Goal: Find specific page/section: Find specific page/section

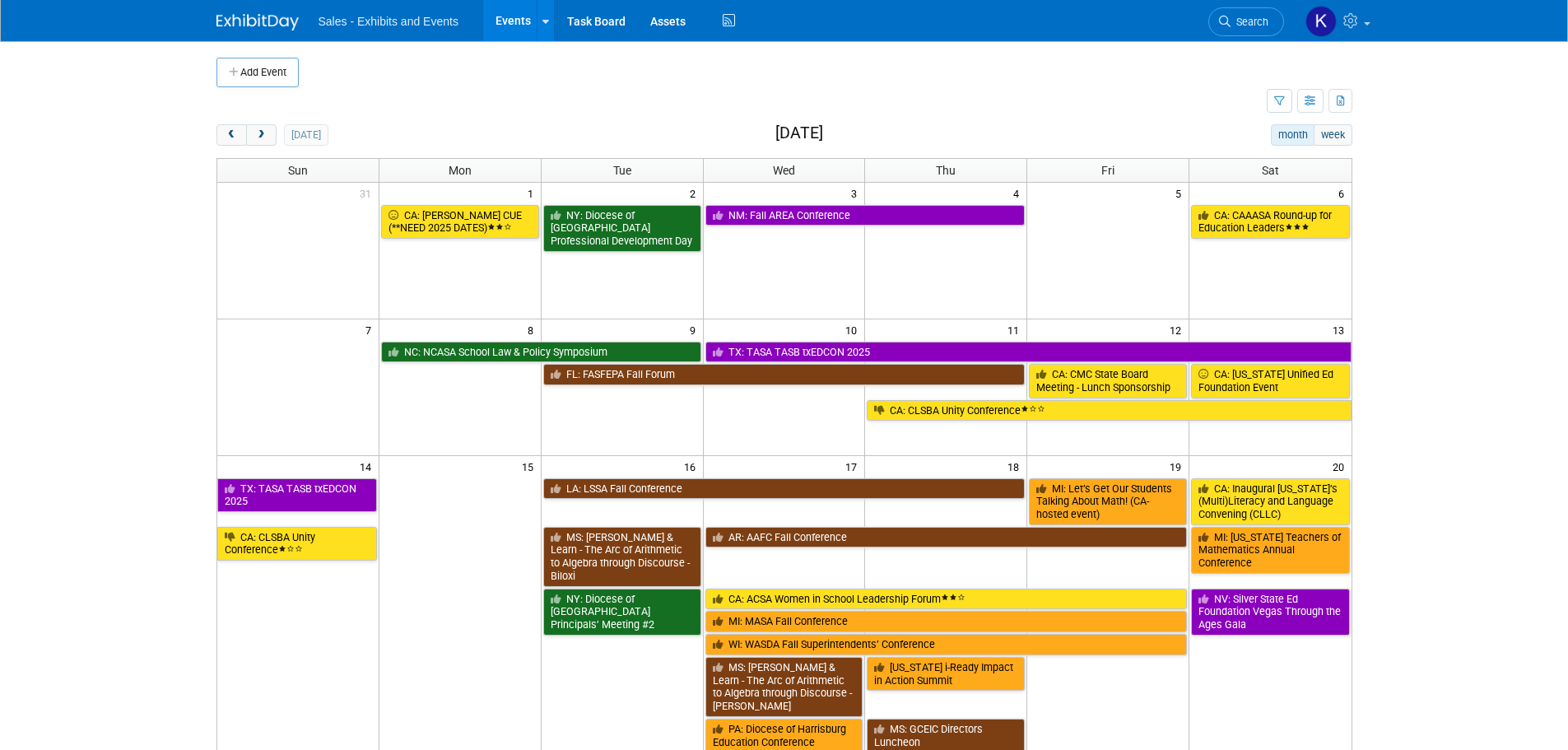
click at [264, 140] on span "next" at bounding box center [261, 135] width 13 height 11
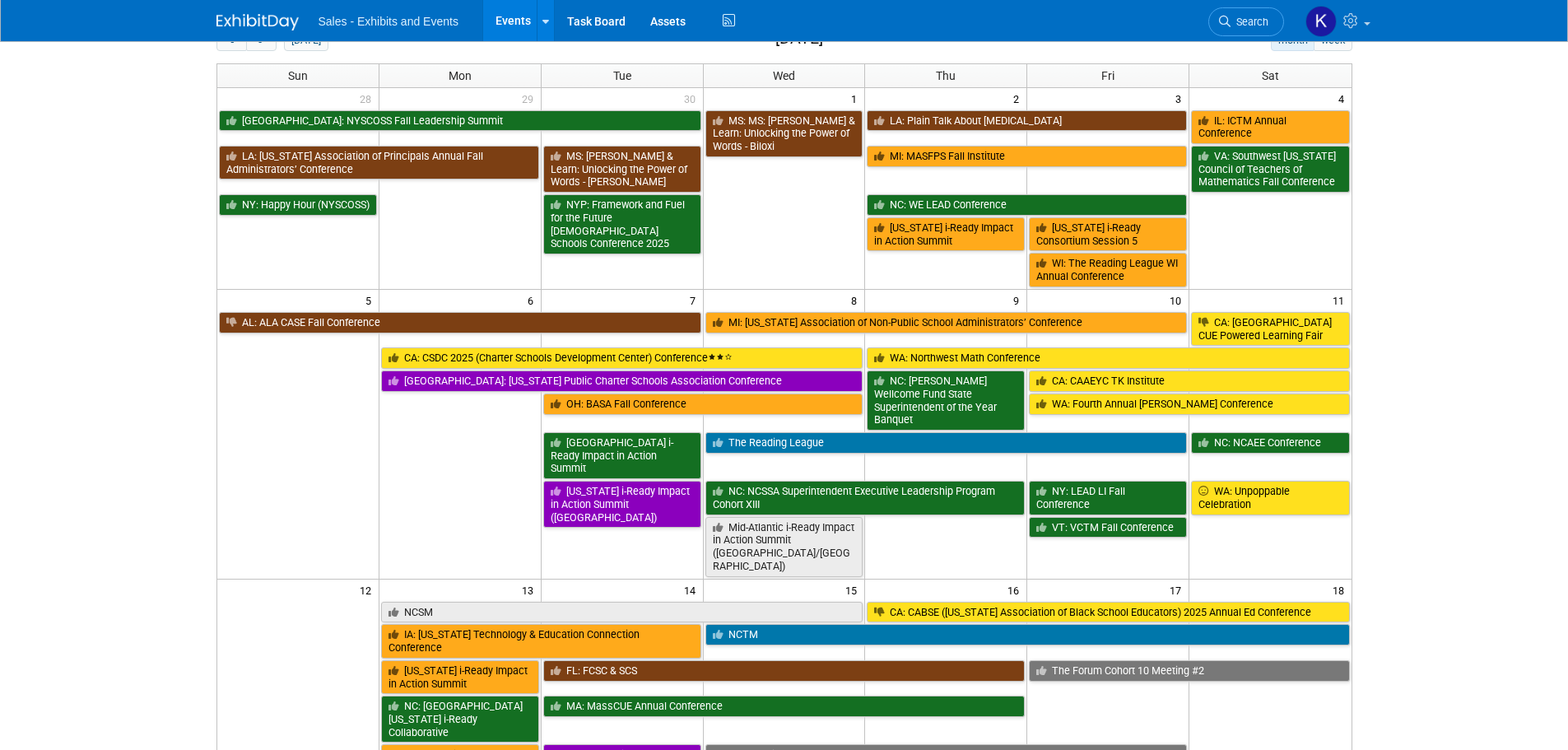
scroll to position [247, 0]
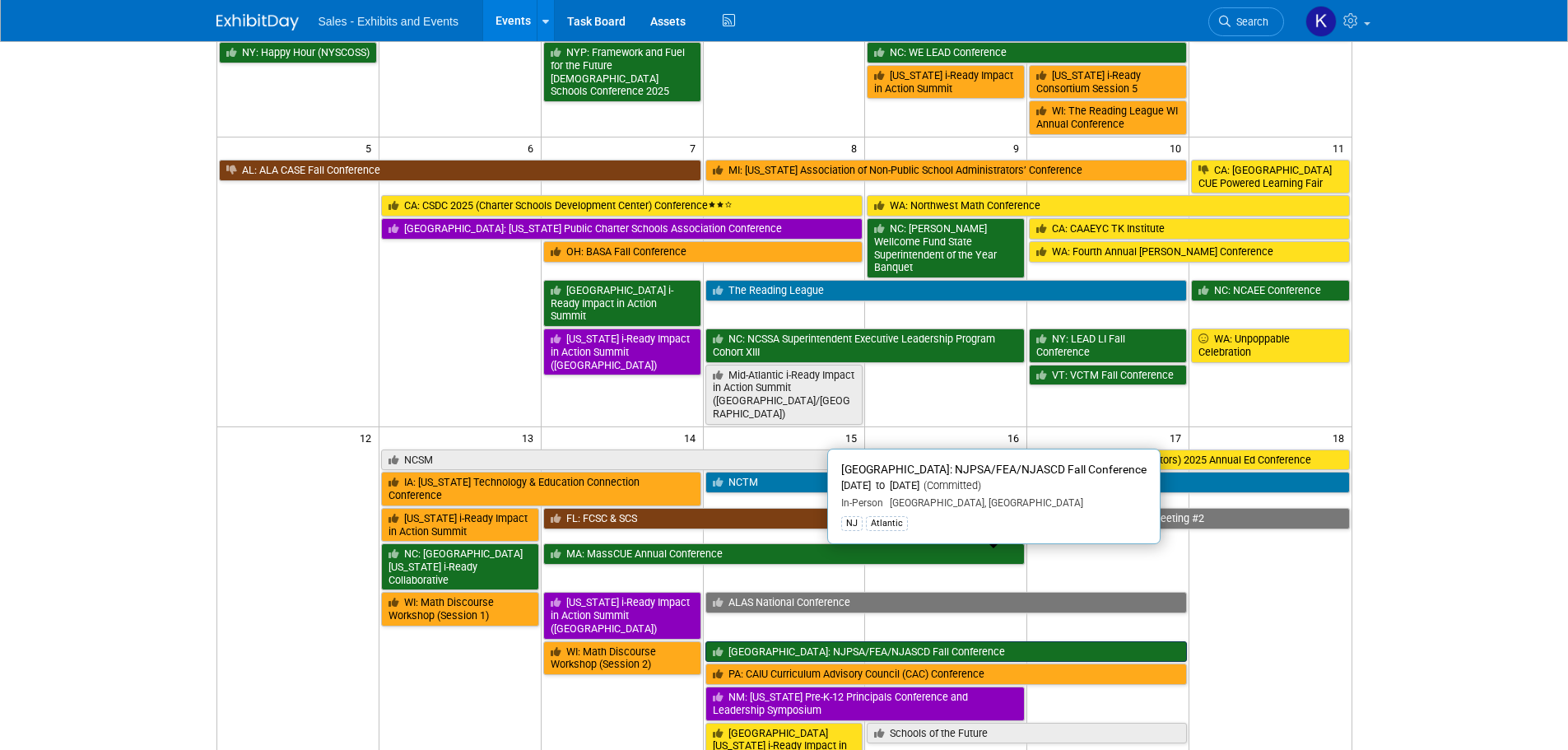
click at [866, 641] on link "[GEOGRAPHIC_DATA]: NJPSA/FEA/NJASCD Fall Conference" at bounding box center [947, 652] width 482 height 21
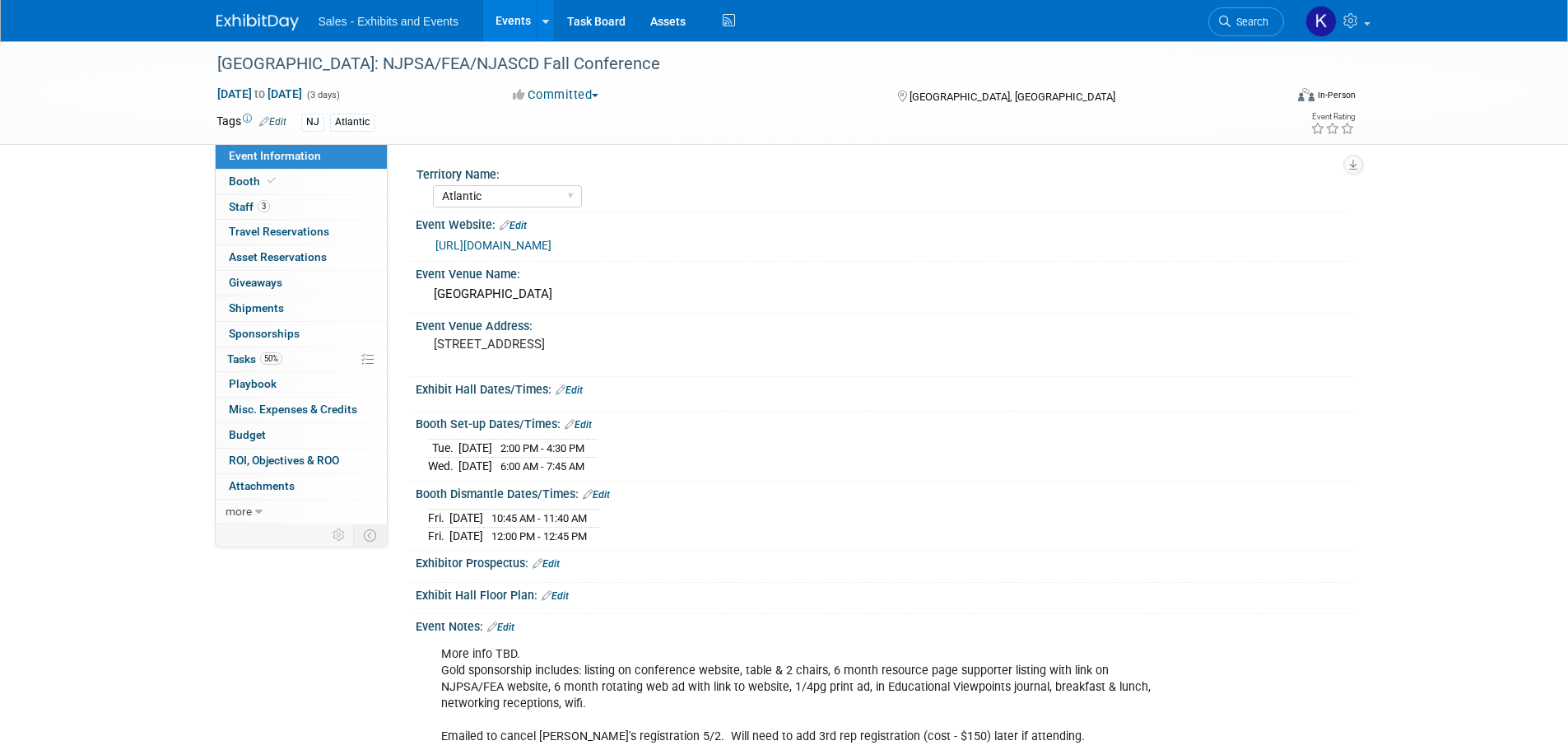
select select "Atlantic"
click at [251, 180] on span "Booth" at bounding box center [254, 182] width 51 height 14
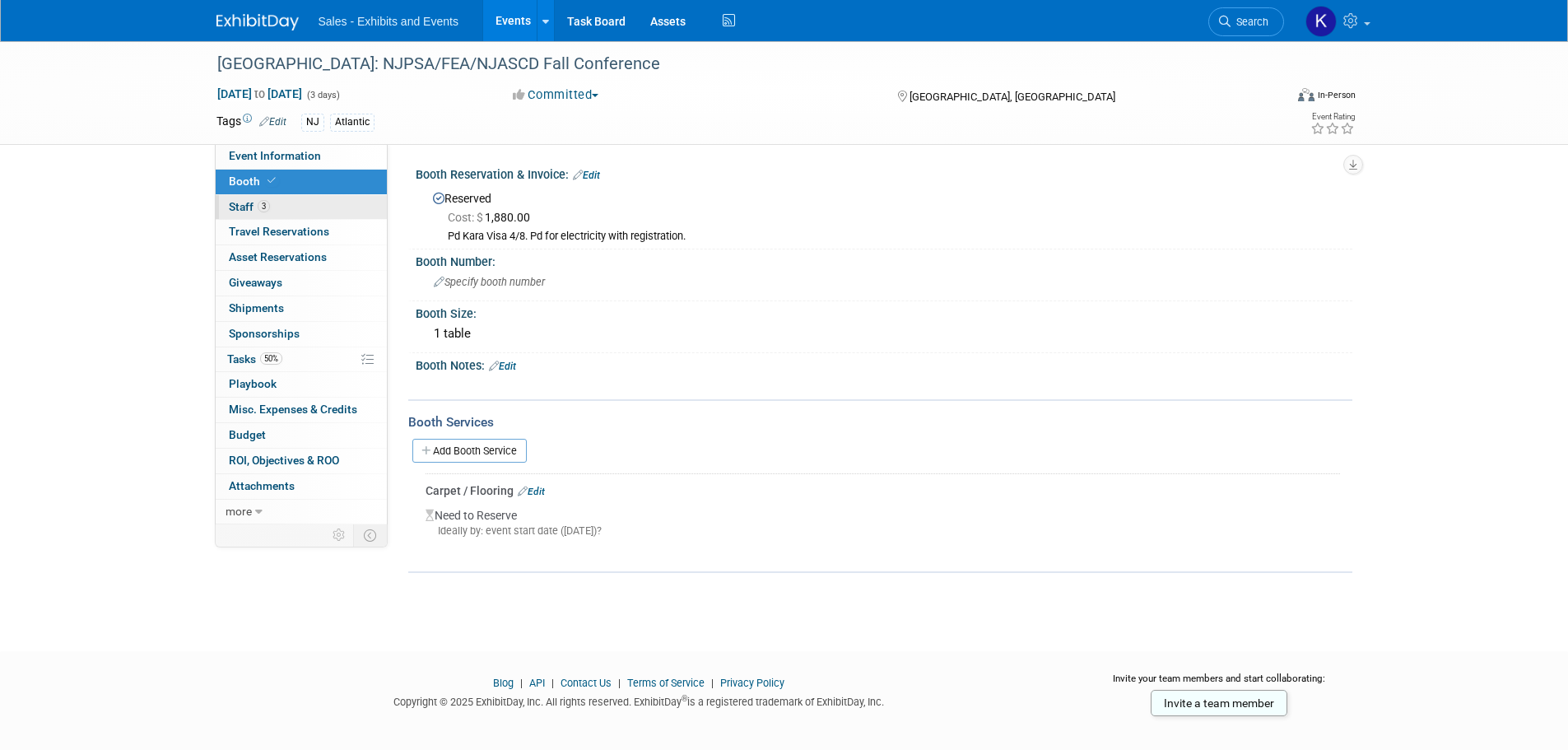
click at [245, 209] on span "Staff 3" at bounding box center [249, 207] width 41 height 14
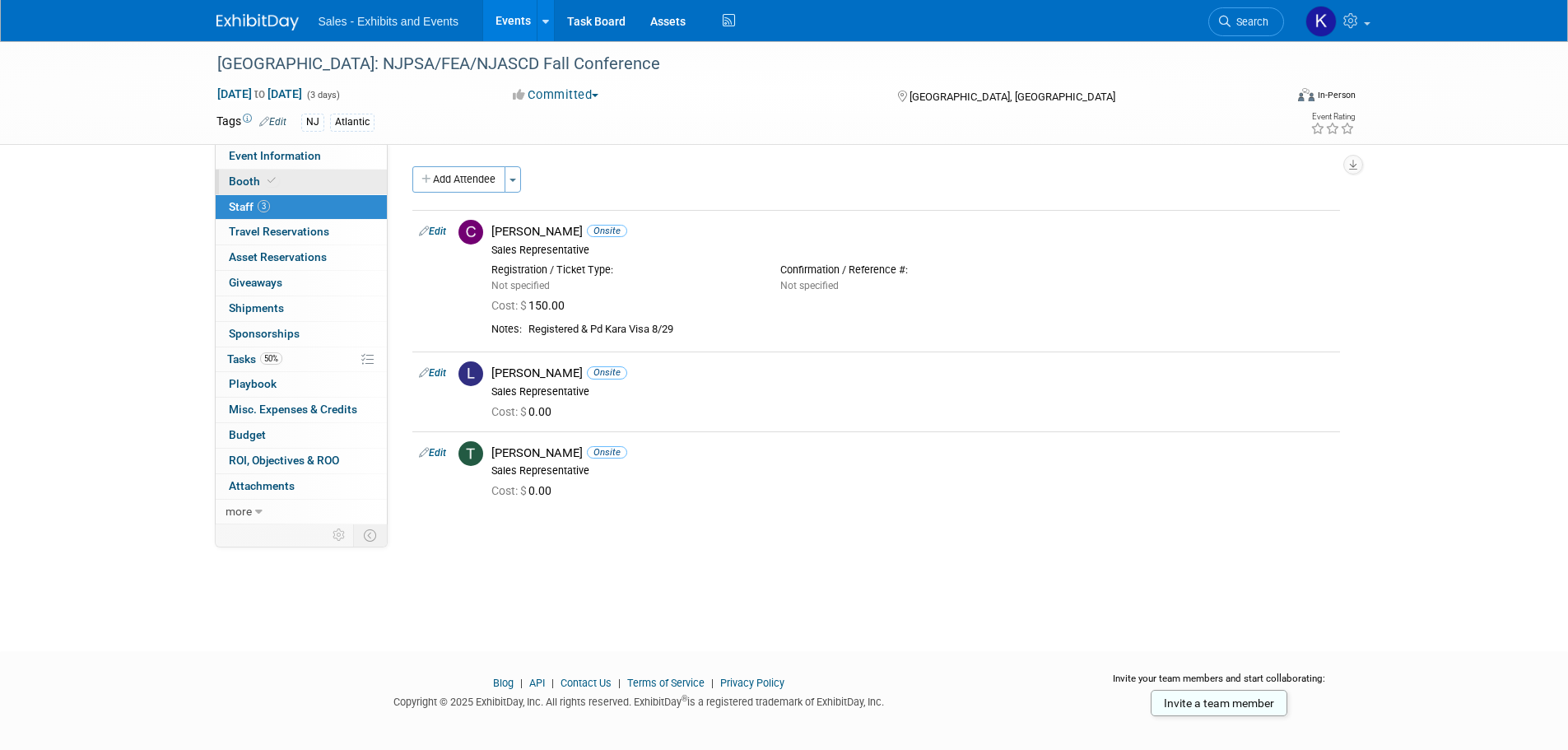
click at [238, 189] on link "Booth" at bounding box center [301, 181] width 171 height 24
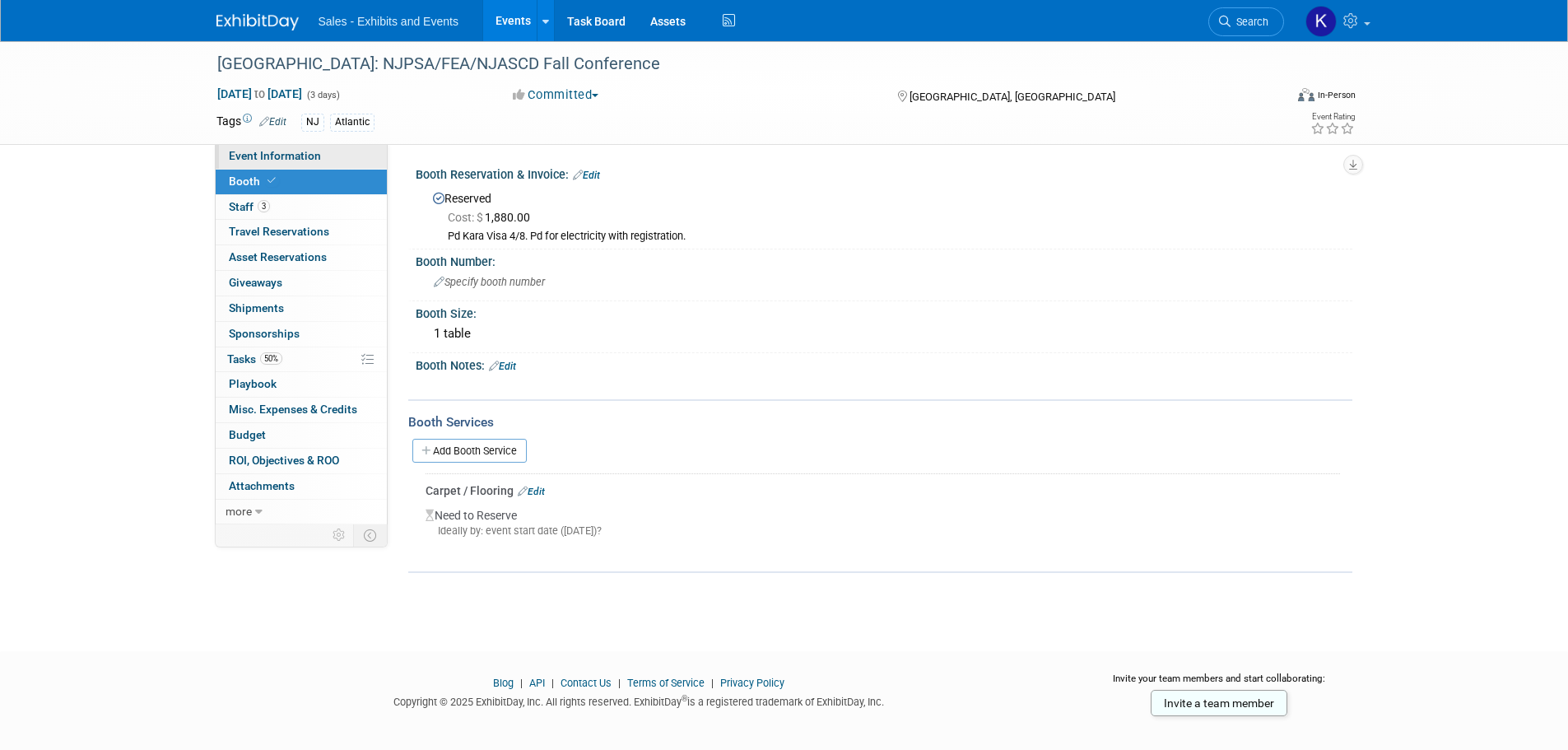
click at [241, 164] on link "Event Information" at bounding box center [301, 155] width 171 height 24
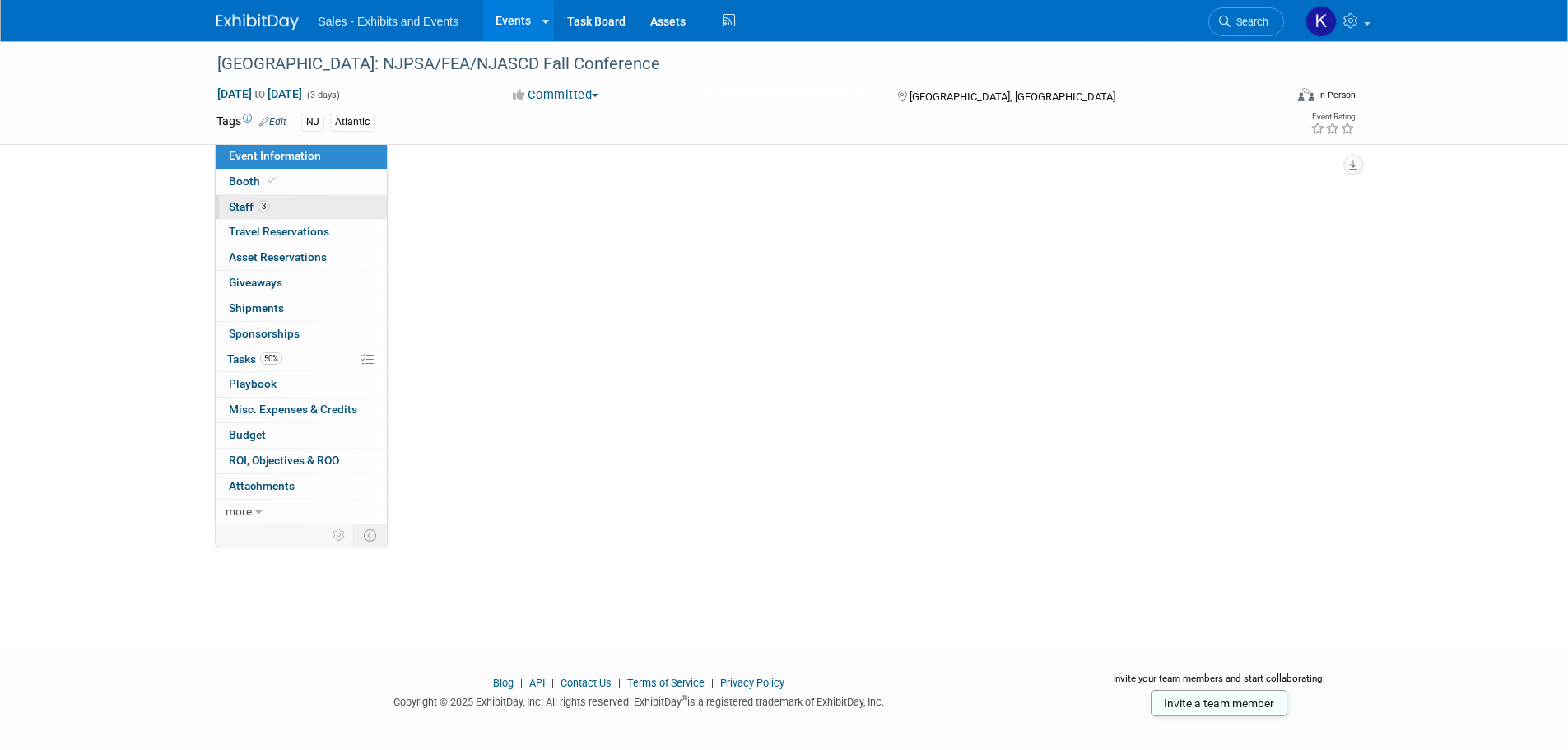
select select "Atlantic"
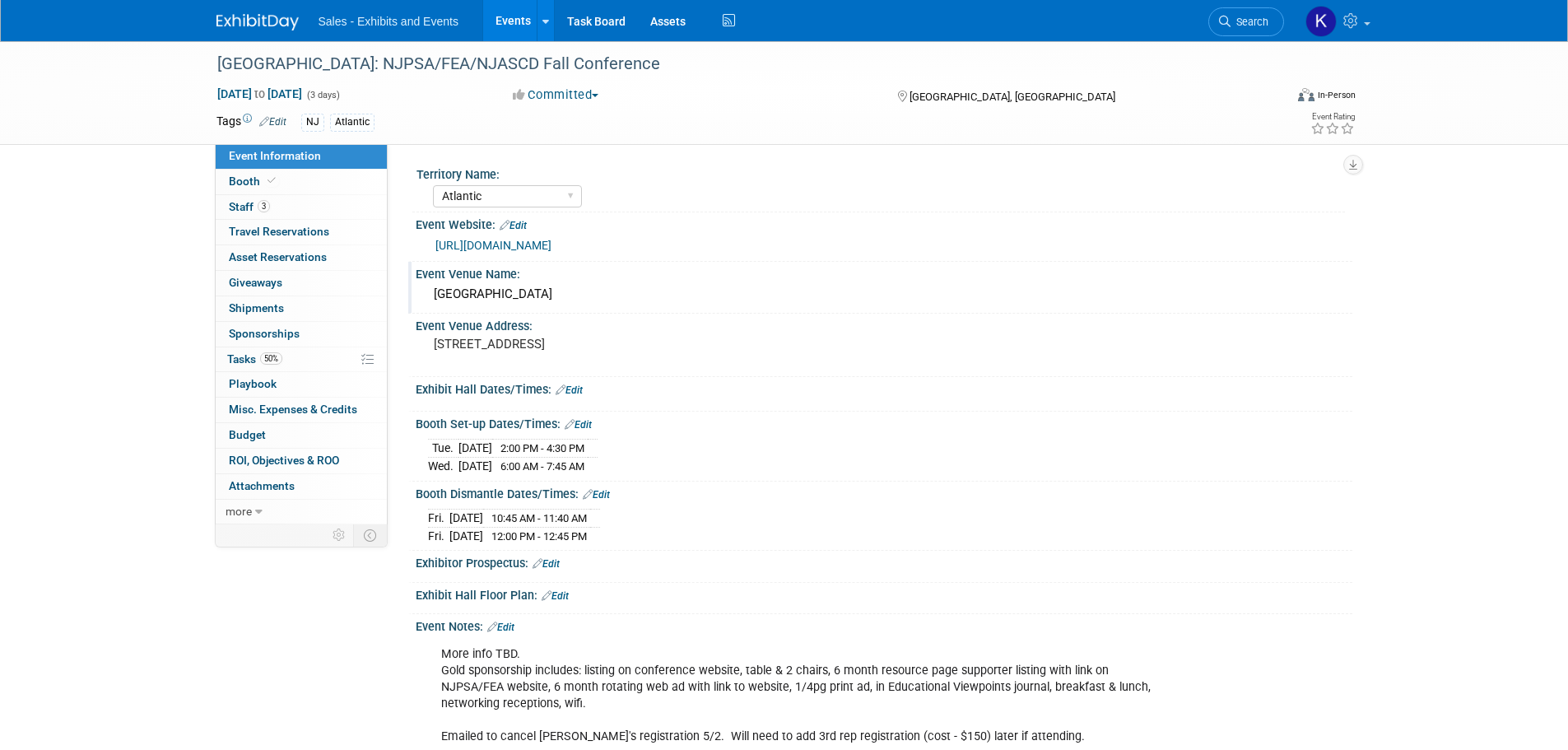
click at [1278, 288] on div "Ocean Casino Resort" at bounding box center [884, 294] width 912 height 25
